Goal: Information Seeking & Learning: Learn about a topic

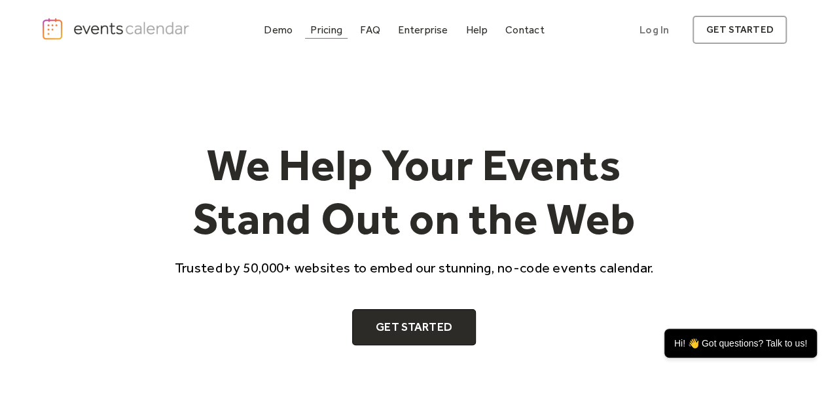
click at [337, 28] on div "Pricing" at bounding box center [326, 29] width 32 height 7
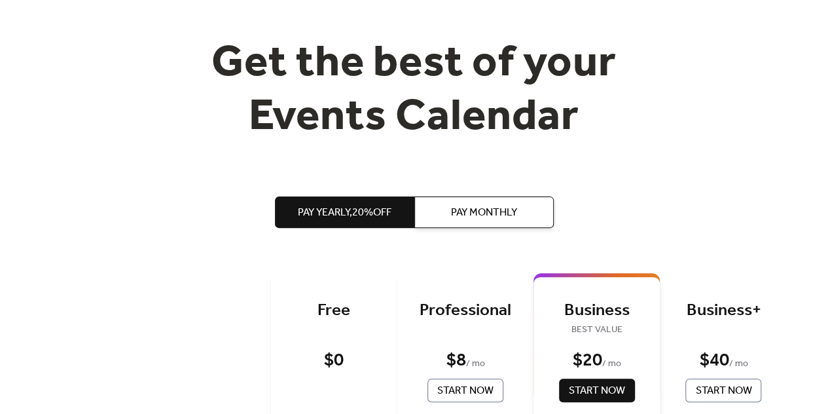
scroll to position [186, 0]
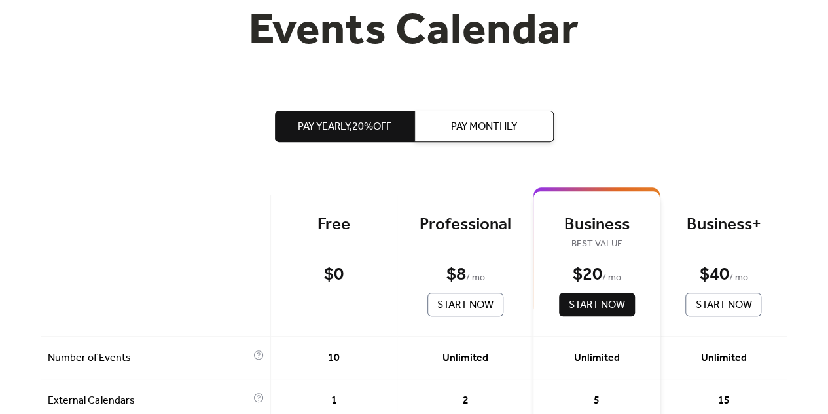
click at [324, 286] on div "$ 0" at bounding box center [334, 274] width 20 height 23
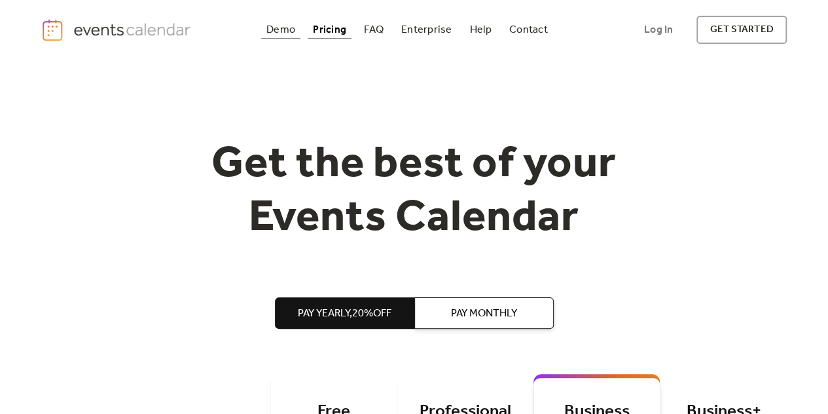
click at [264, 30] on link "Demo" at bounding box center [280, 30] width 39 height 18
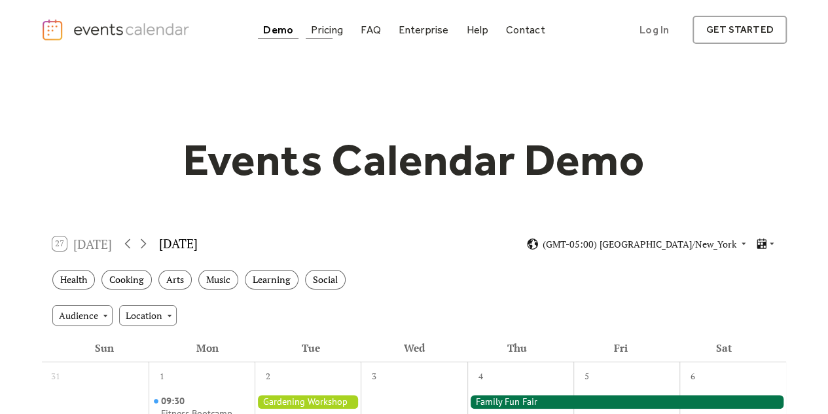
click at [332, 21] on link "Pricing" at bounding box center [327, 30] width 43 height 18
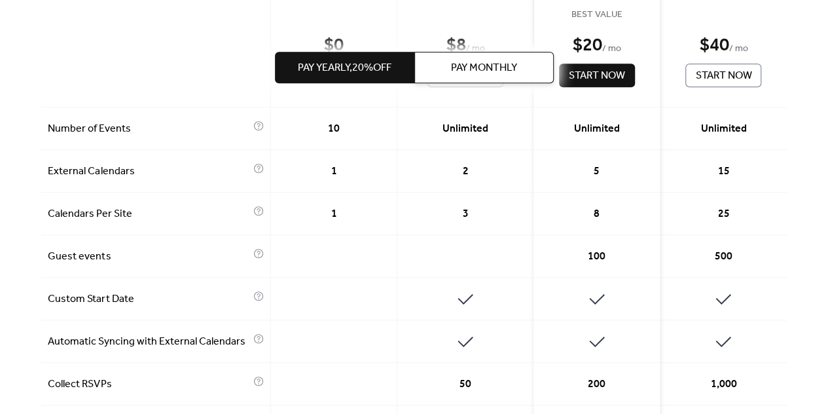
scroll to position [413, 0]
